Goal: Task Accomplishment & Management: Use online tool/utility

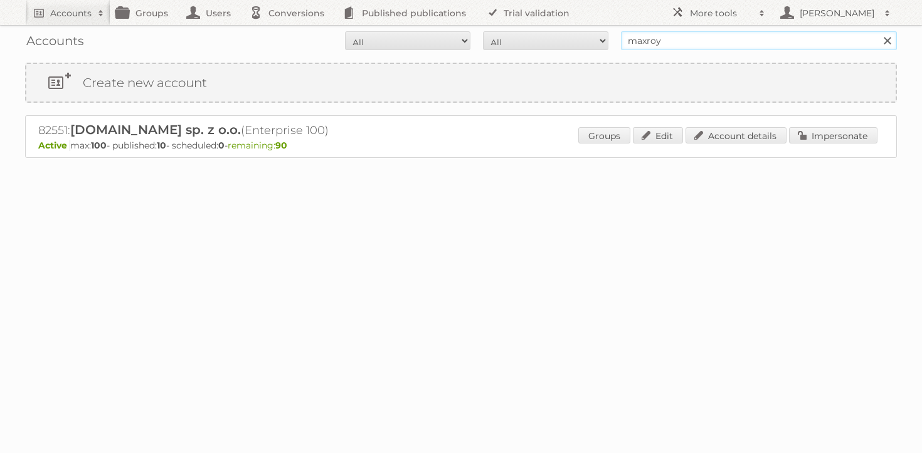
click at [709, 46] on input "maxroy" at bounding box center [759, 40] width 276 height 19
type input "bricomarche"
click at [877, 31] on input "Search" at bounding box center [886, 40] width 19 height 19
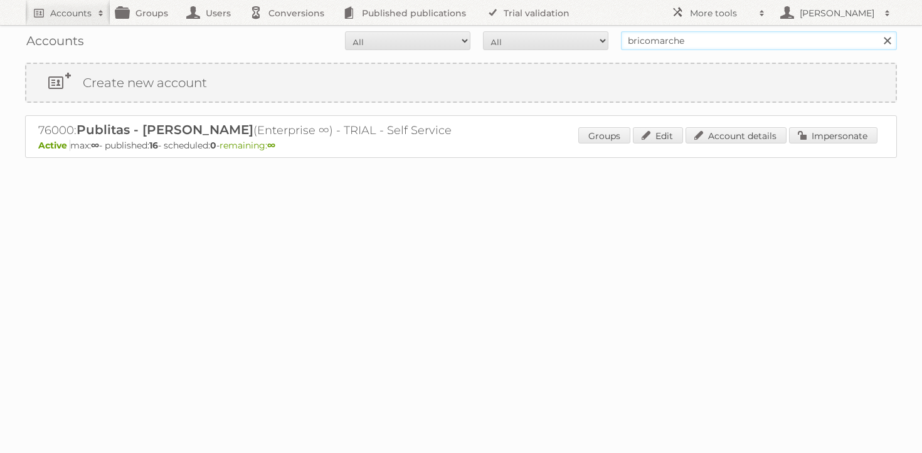
click at [689, 38] on input "bricomarche" at bounding box center [759, 40] width 276 height 19
type input "kitea"
click at [877, 31] on input "Search" at bounding box center [886, 40] width 19 height 19
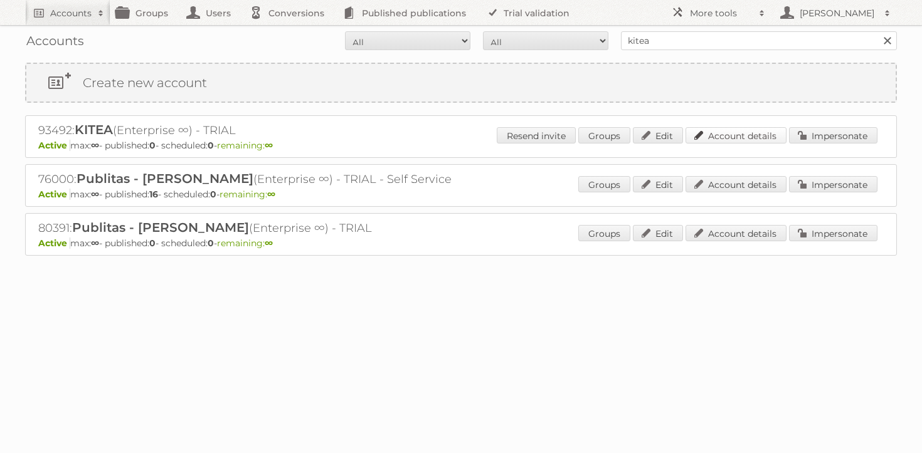
click at [717, 138] on link "Account details" at bounding box center [735, 135] width 101 height 16
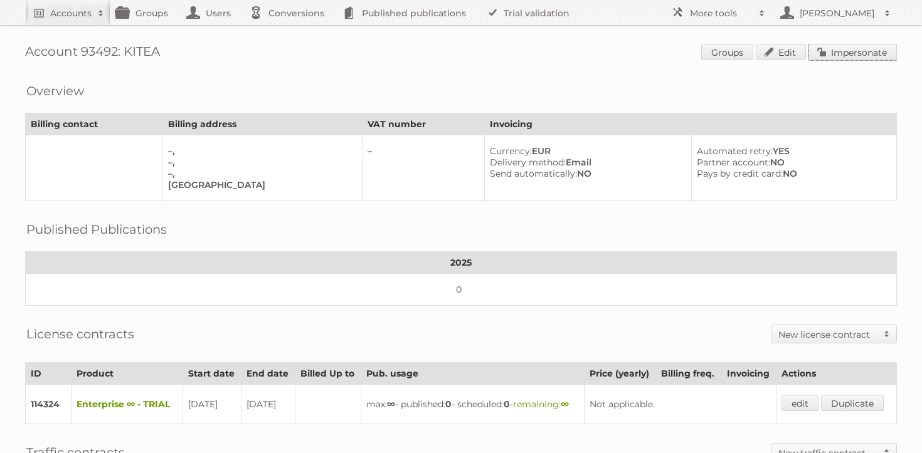
click at [889, 60] on link "Impersonate" at bounding box center [852, 52] width 88 height 16
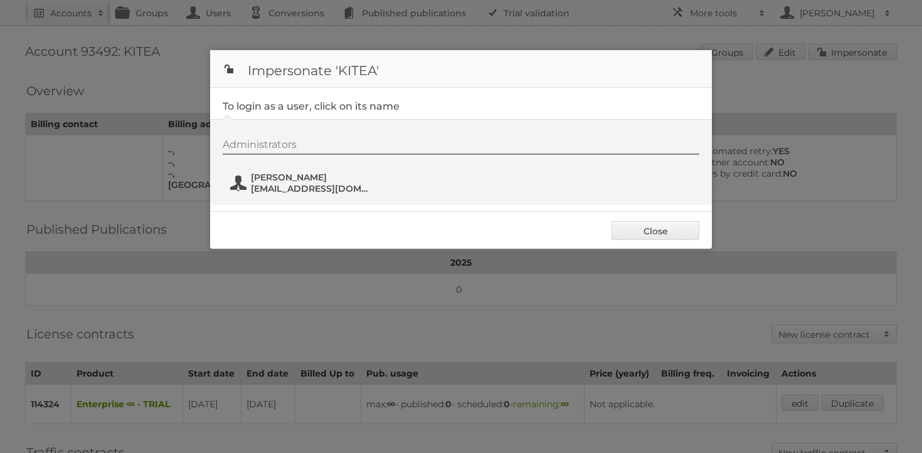
click at [290, 191] on span "sanaa.erradi@kitea.ma" at bounding box center [312, 188] width 122 height 11
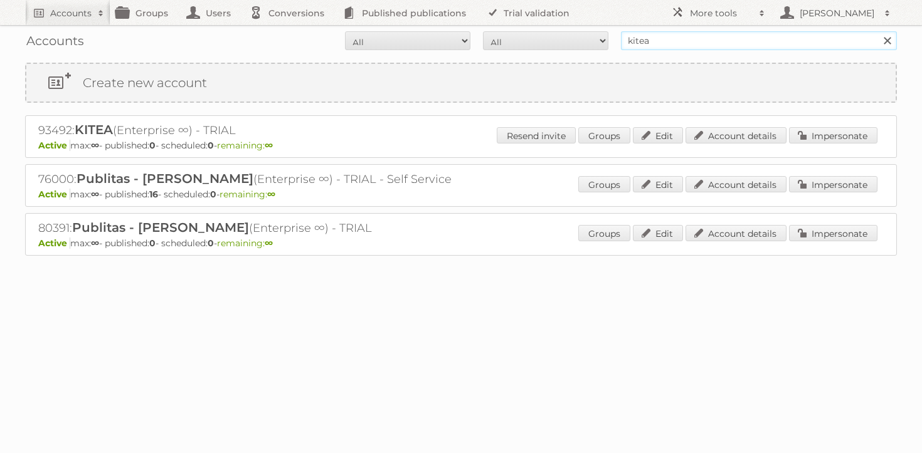
click at [636, 36] on input "kitea" at bounding box center [759, 40] width 276 height 19
type input "mgi"
click at [877, 31] on input "Search" at bounding box center [886, 40] width 19 height 19
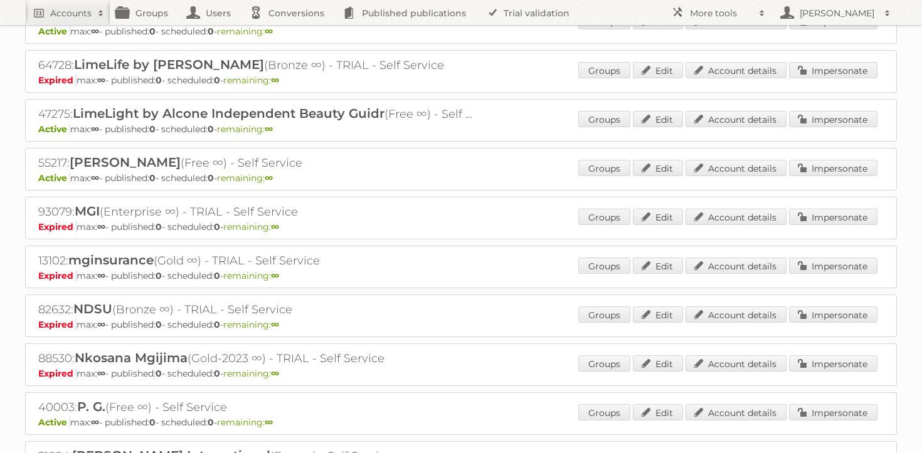
scroll to position [708, 0]
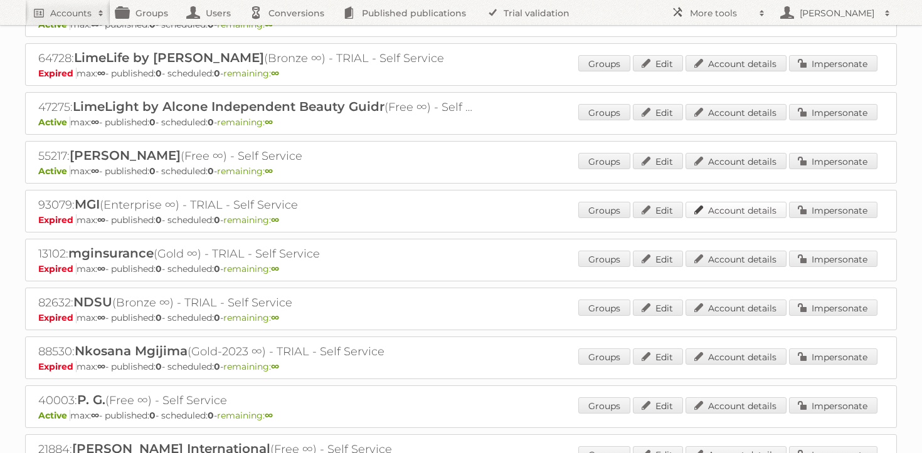
click at [711, 205] on link "Account details" at bounding box center [735, 210] width 101 height 16
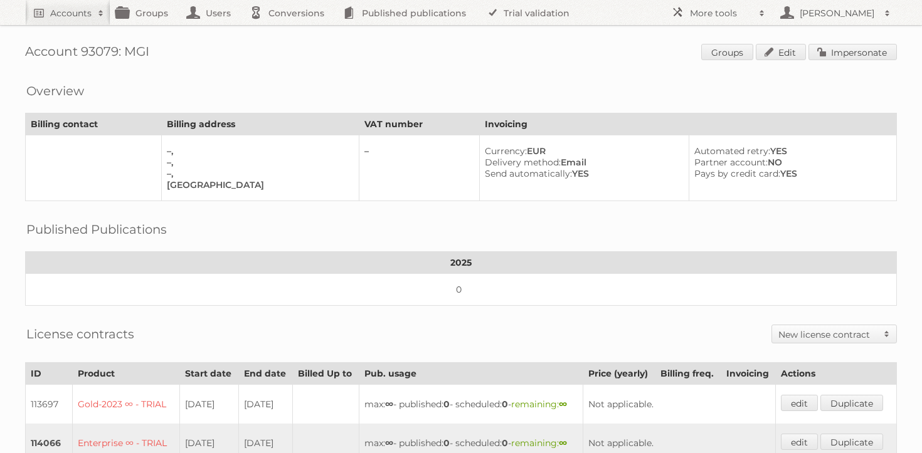
click at [847, 41] on div "Account 93079: MGI Groups Edit Impersonate Overview Billing contact Billing add…" at bounding box center [461, 362] width 922 height 725
click at [847, 48] on link "Impersonate" at bounding box center [852, 52] width 88 height 16
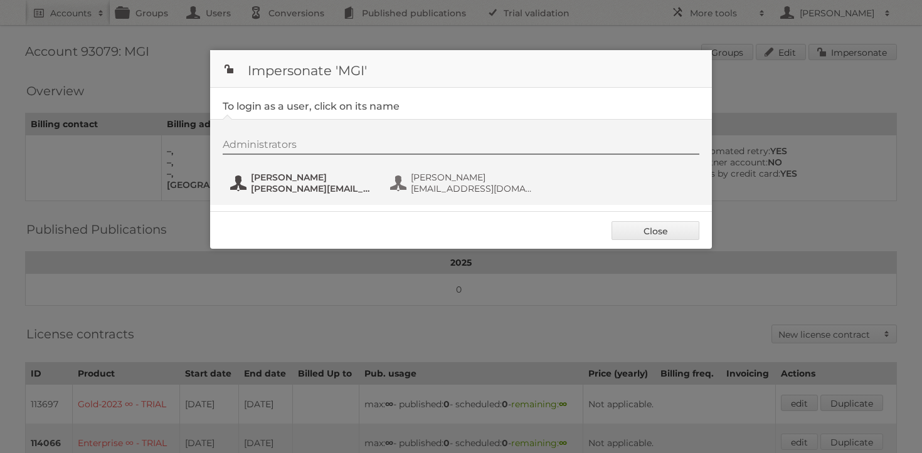
click at [289, 178] on span "Jakub Kapka" at bounding box center [312, 177] width 122 height 11
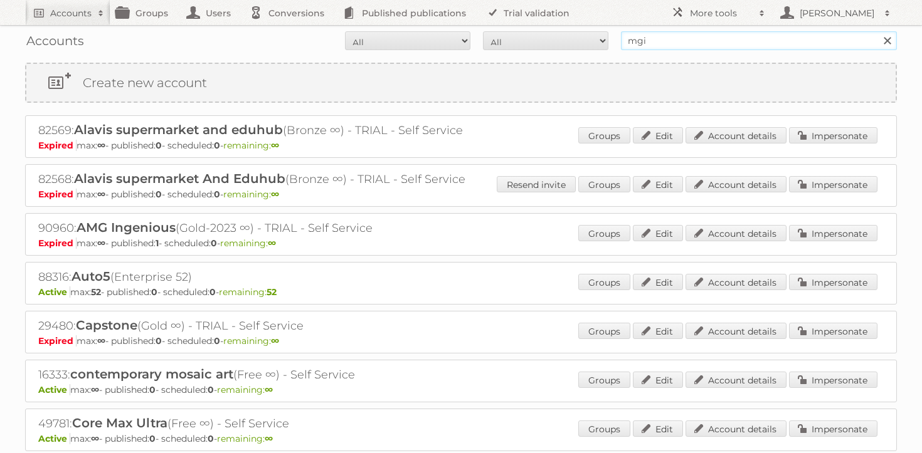
click at [679, 43] on input "mgi" at bounding box center [759, 40] width 276 height 19
type input "cheil"
click at [877, 31] on input "Search" at bounding box center [886, 40] width 19 height 19
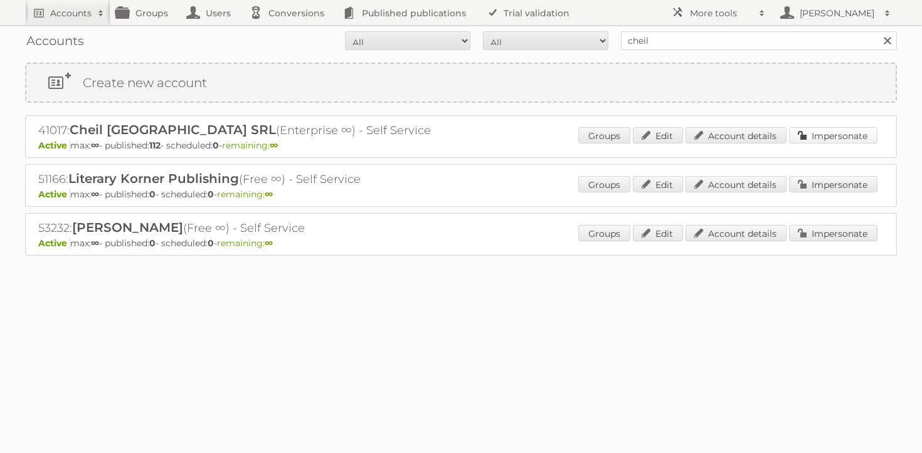
click at [812, 137] on link "Impersonate" at bounding box center [833, 135] width 88 height 16
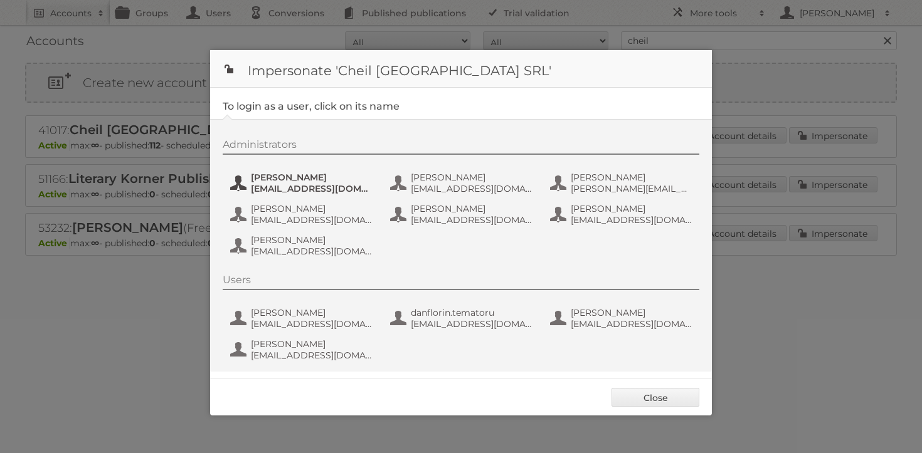
click at [314, 184] on span "andrea_damian@supeco.ro" at bounding box center [312, 188] width 122 height 11
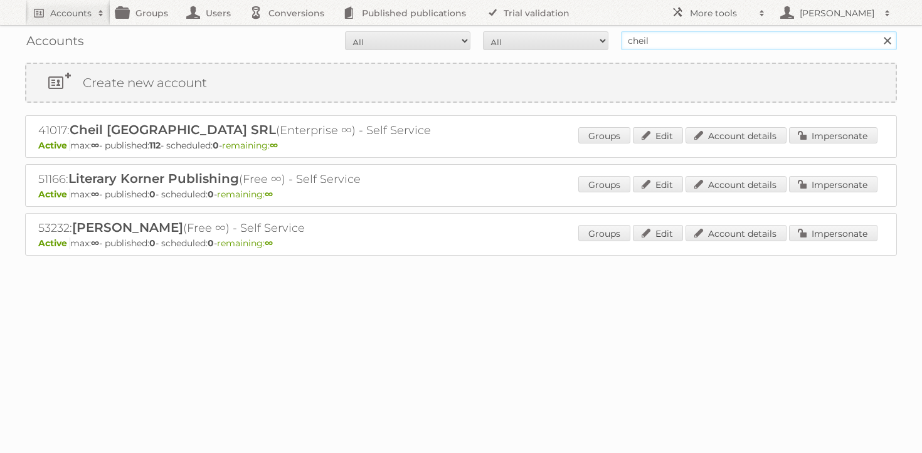
click at [660, 48] on input "cheil" at bounding box center [759, 40] width 276 height 19
type input "maxroy"
click at [877, 31] on input "Search" at bounding box center [886, 40] width 19 height 19
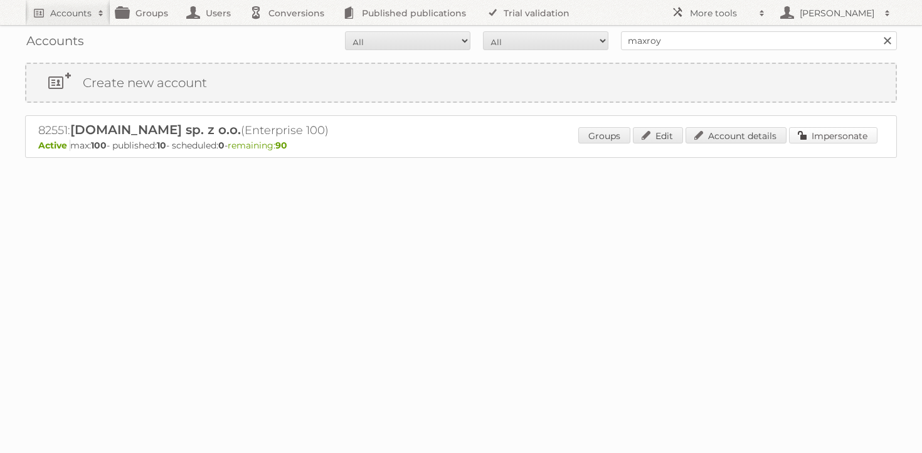
click at [864, 140] on link "Impersonate" at bounding box center [833, 135] width 88 height 16
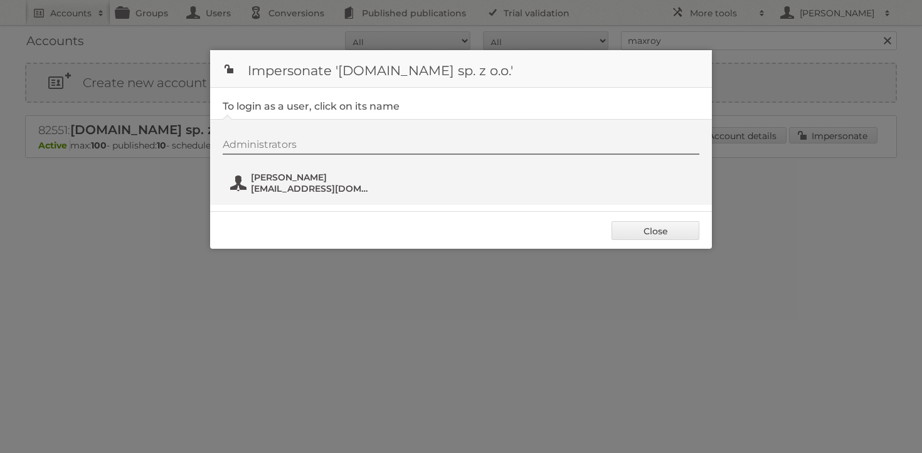
click at [293, 181] on span "[PERSON_NAME]" at bounding box center [312, 177] width 122 height 11
